Goal: Navigation & Orientation: Go to known website

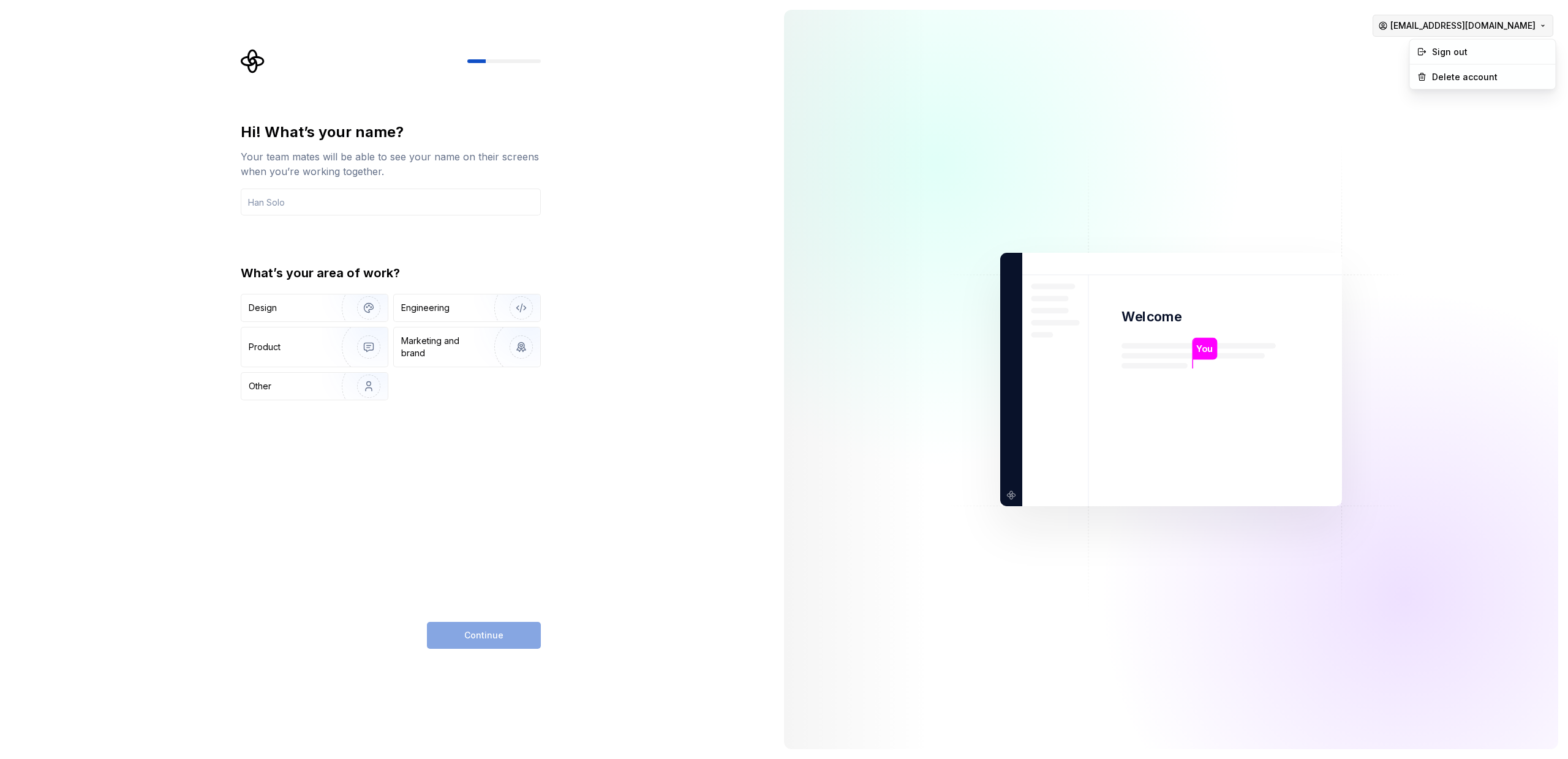
click at [1515, 17] on html "Hi! What’s your name? Your team mates will be able to see your name on their sc…" at bounding box center [784, 379] width 1568 height 759
click at [1437, 53] on div "Sign out" at bounding box center [1489, 52] width 116 height 12
click at [1511, 26] on html "Hi! What’s your name? Your team mates will be able to see your name on their sc…" at bounding box center [784, 379] width 1568 height 759
drag, startPoint x: 658, startPoint y: 319, endPoint x: 646, endPoint y: 324, distance: 13.0
click at [658, 319] on html "Hi! What’s your name? Your team mates will be able to see your name on their sc…" at bounding box center [784, 379] width 1568 height 759
